Goal: Information Seeking & Learning: Learn about a topic

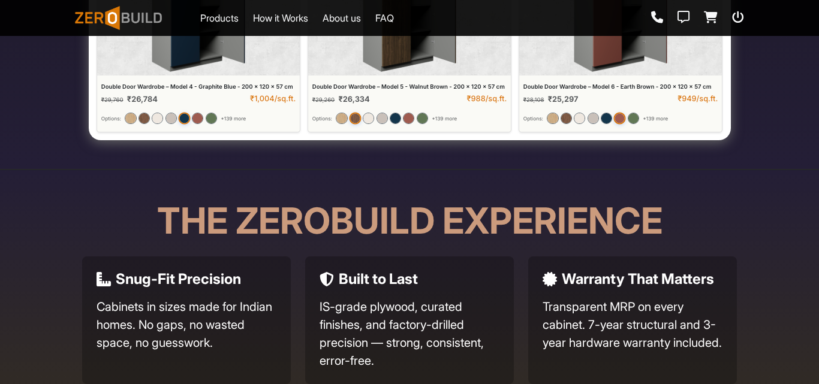
scroll to position [779, 0]
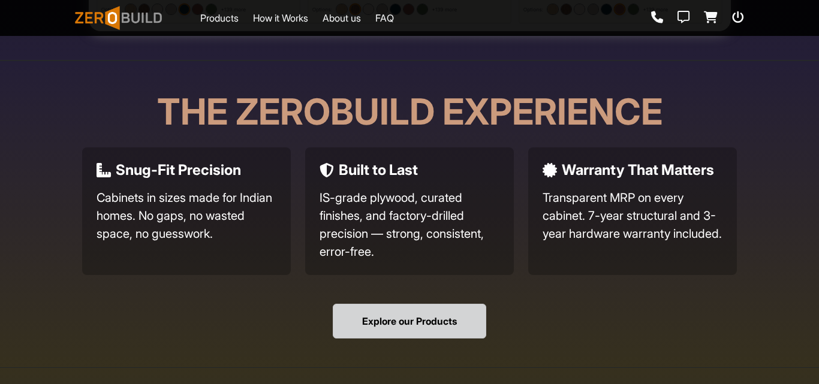
click at [452, 315] on button "Explore our Products" at bounding box center [409, 321] width 153 height 35
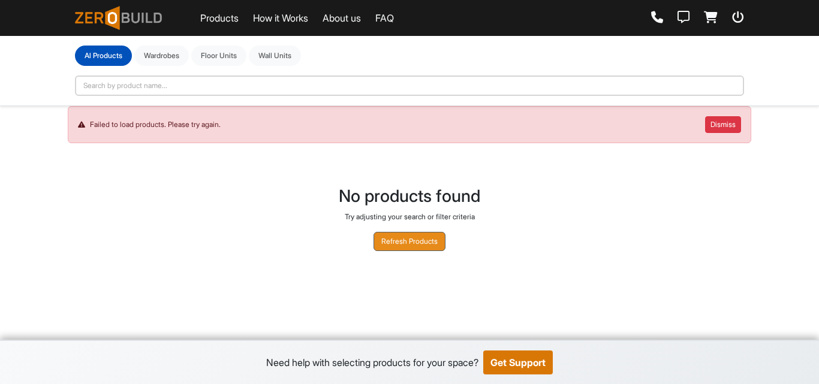
click at [427, 246] on button "Refresh Products" at bounding box center [409, 241] width 72 height 19
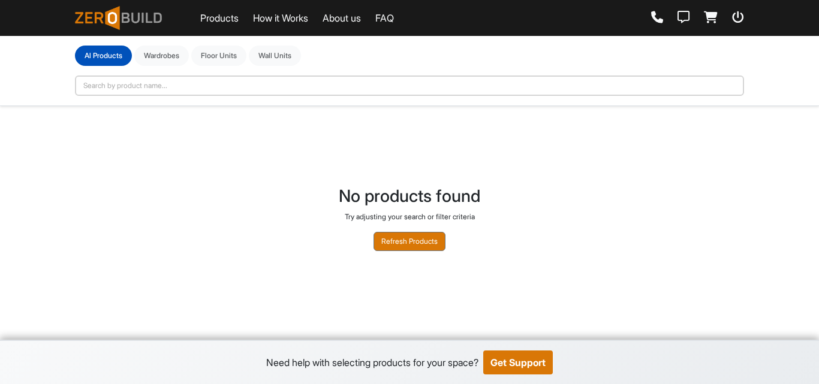
click at [427, 246] on main "**********" at bounding box center [409, 158] width 819 height 316
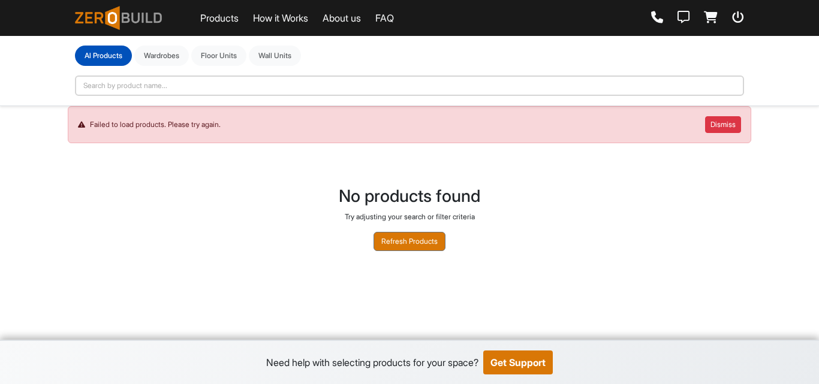
click at [427, 246] on button "Refresh Products" at bounding box center [409, 241] width 72 height 19
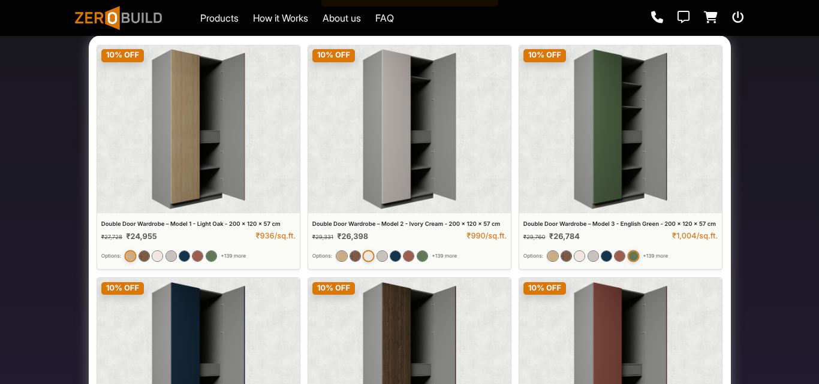
scroll to position [60, 0]
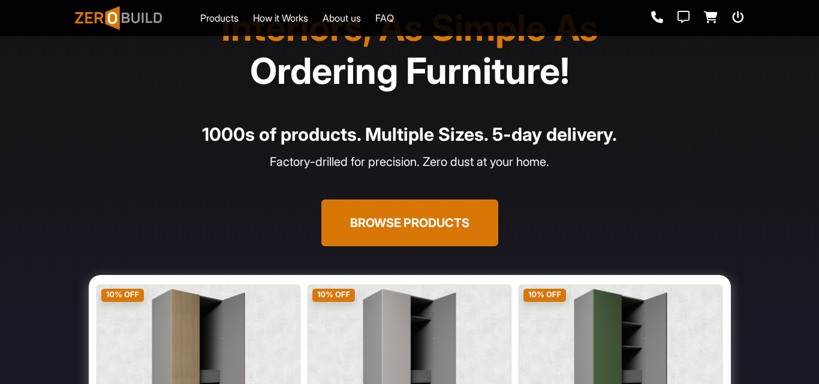
click at [463, 218] on button "Browse Products" at bounding box center [409, 223] width 177 height 47
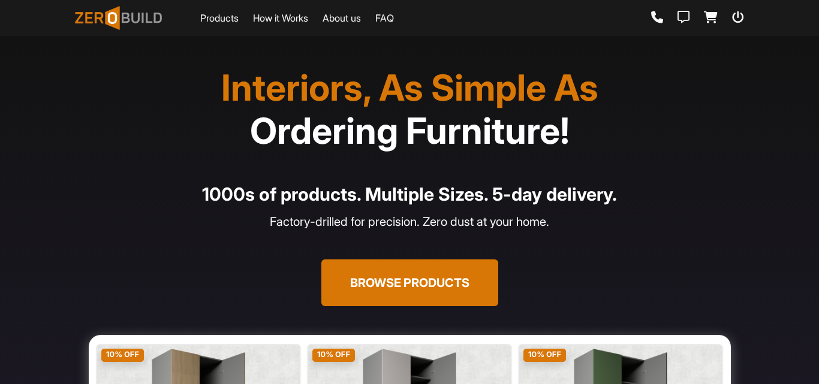
click at [400, 274] on button "Browse Products" at bounding box center [409, 283] width 177 height 47
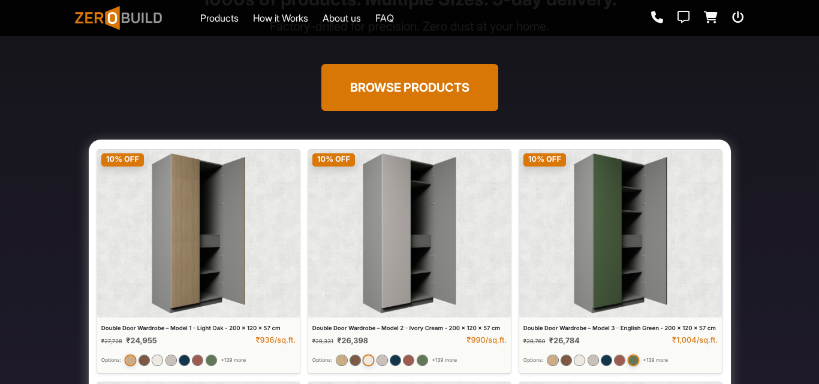
scroll to position [180, 0]
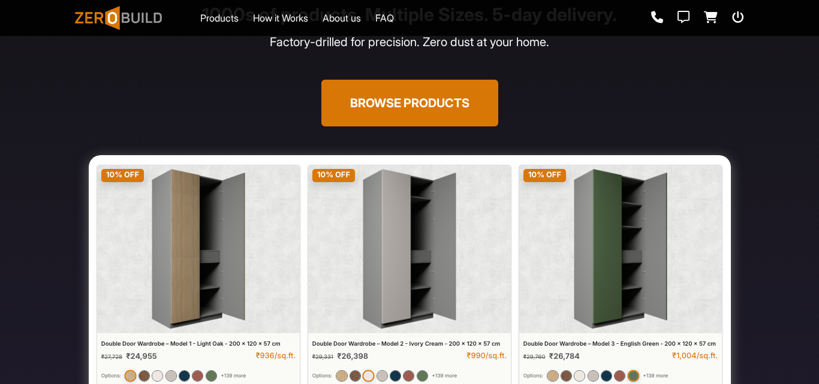
click at [233, 10] on div "Products How it Works About us FAQ" at bounding box center [234, 18] width 319 height 30
click at [233, 13] on link "Products" at bounding box center [219, 18] width 38 height 14
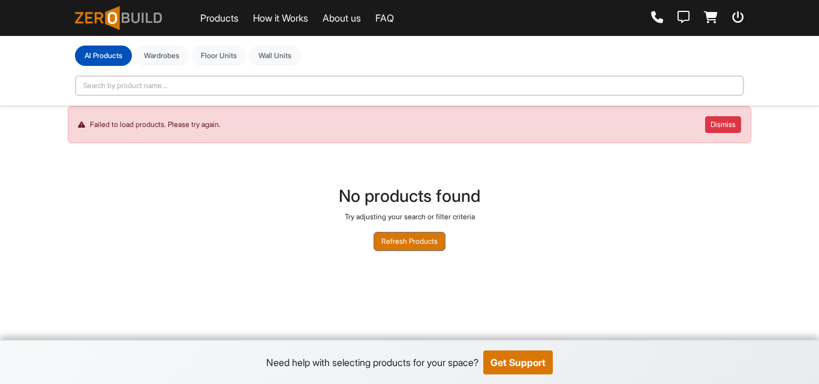
click at [233, 13] on link "Products" at bounding box center [219, 18] width 38 height 14
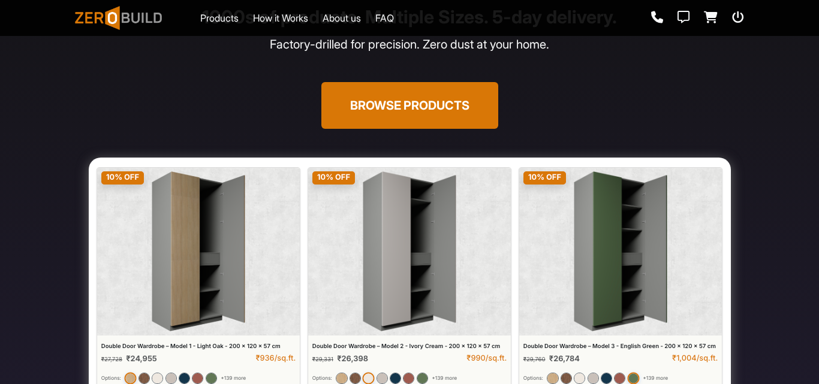
scroll to position [180, 0]
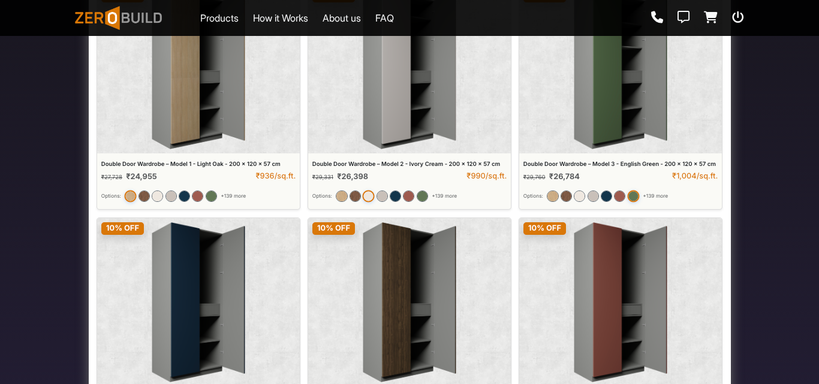
click at [194, 162] on img at bounding box center [410, 212] width 642 height 475
click at [218, 116] on img at bounding box center [410, 212] width 642 height 475
click at [382, 132] on img at bounding box center [410, 212] width 642 height 475
click at [569, 125] on img at bounding box center [410, 212] width 642 height 475
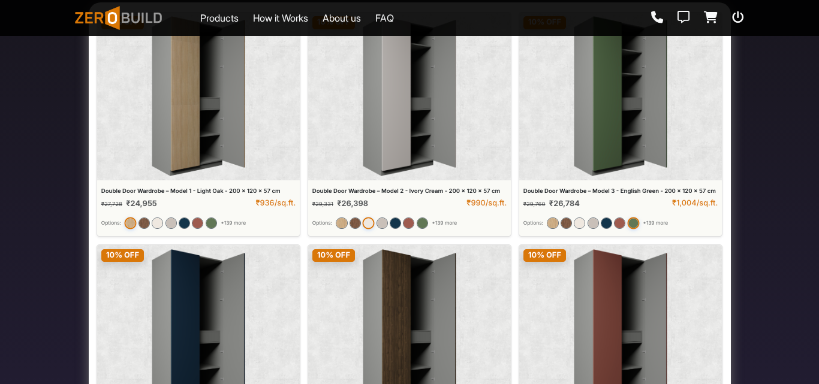
scroll to position [420, 0]
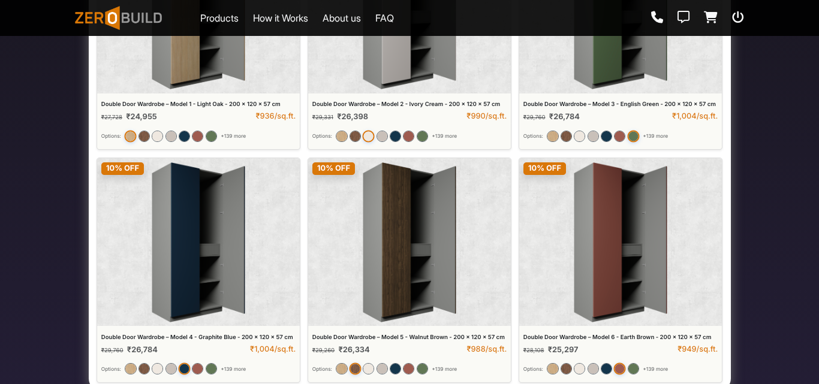
click at [213, 228] on img at bounding box center [410, 152] width 642 height 475
click at [540, 204] on img at bounding box center [410, 152] width 642 height 475
click at [622, 203] on img at bounding box center [410, 152] width 642 height 475
click at [241, 13] on div "Products How it Works About us FAQ" at bounding box center [234, 18] width 319 height 30
click at [237, 25] on link "Products" at bounding box center [219, 18] width 38 height 14
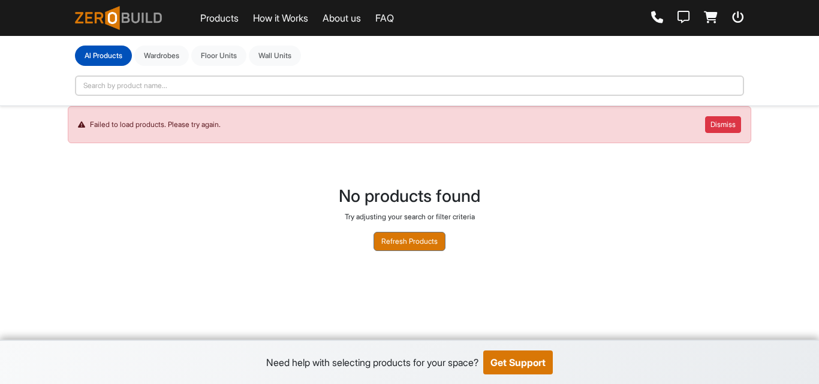
click at [274, 12] on link "How it Works" at bounding box center [280, 18] width 55 height 14
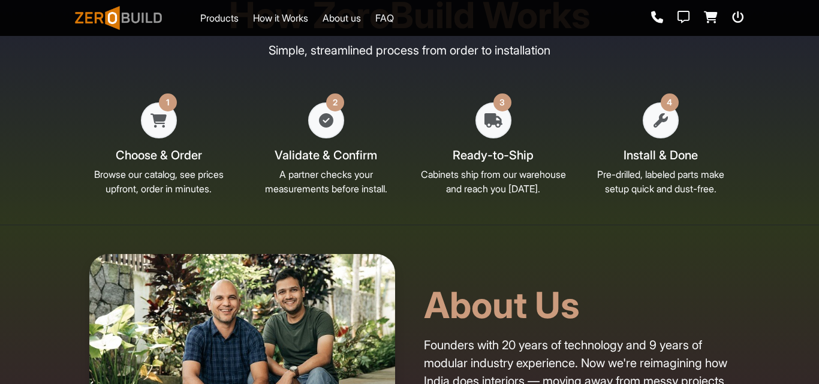
click at [333, 22] on link "About us" at bounding box center [341, 18] width 38 height 14
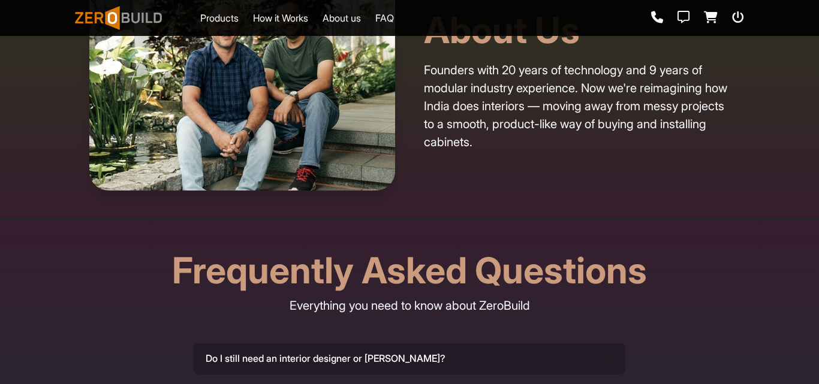
click at [394, 19] on link "FAQ" at bounding box center [384, 18] width 19 height 14
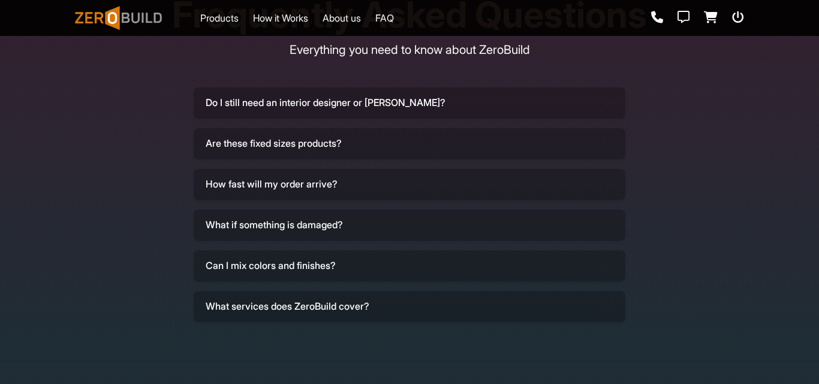
scroll to position [3622, 0]
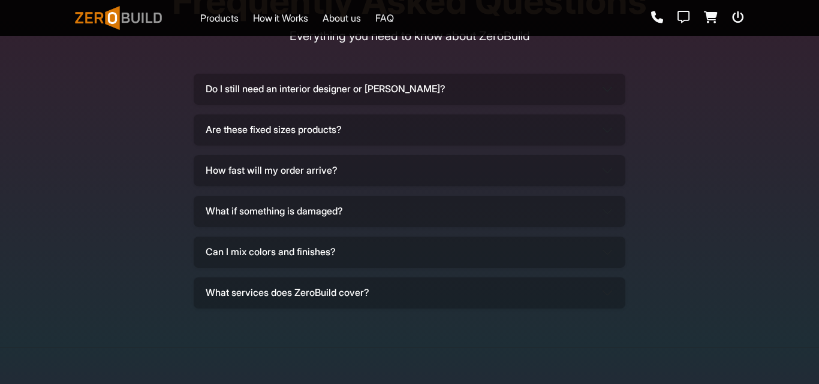
click at [219, 16] on link "Products" at bounding box center [219, 18] width 38 height 14
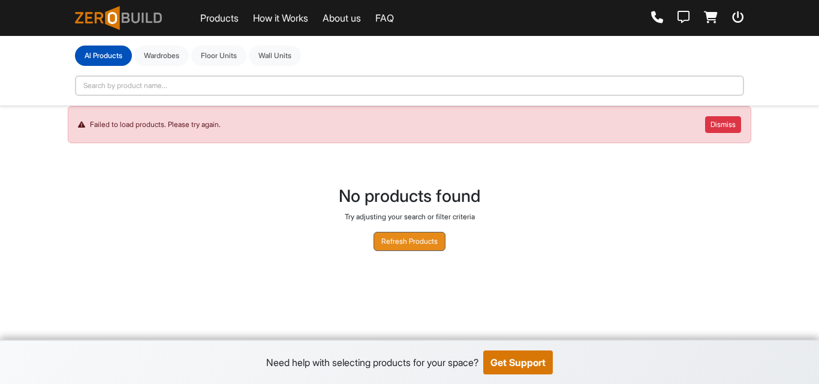
click at [399, 238] on button "Refresh Products" at bounding box center [409, 241] width 72 height 19
click at [224, 21] on link "Products" at bounding box center [219, 18] width 38 height 14
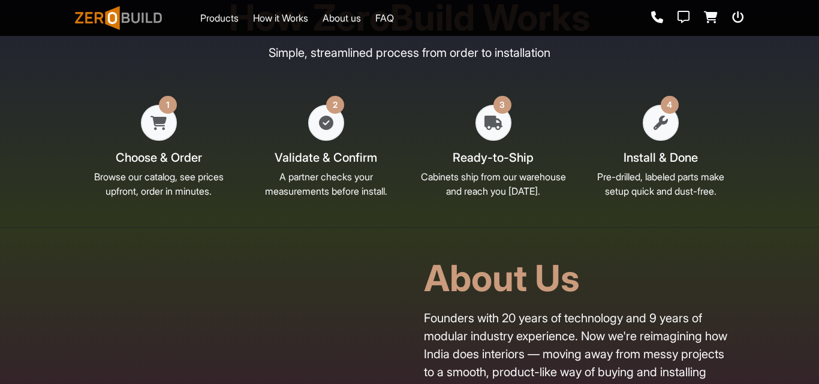
scroll to position [2543, 0]
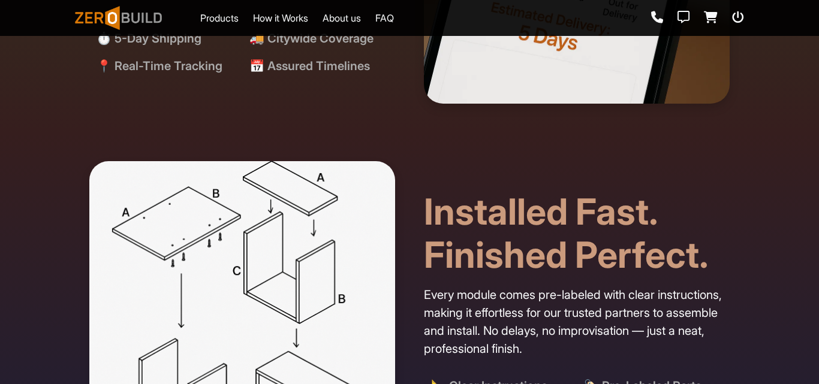
click at [367, 6] on div "Products How it Works About us FAQ" at bounding box center [234, 18] width 319 height 30
click at [228, 19] on link "Products" at bounding box center [219, 18] width 38 height 14
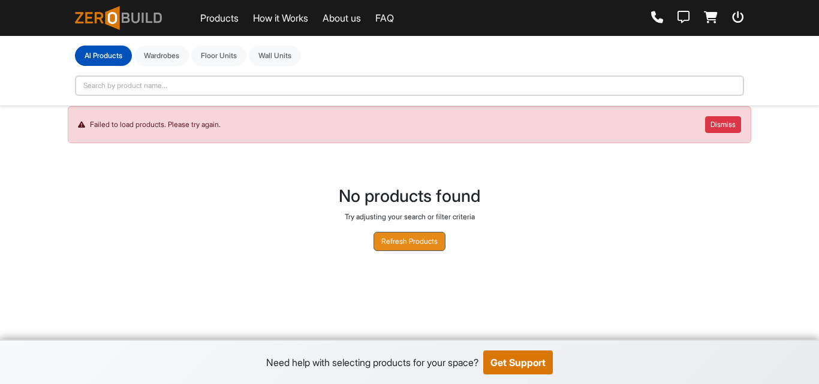
click at [398, 237] on button "Refresh Products" at bounding box center [409, 241] width 72 height 19
